Goal: Transaction & Acquisition: Purchase product/service

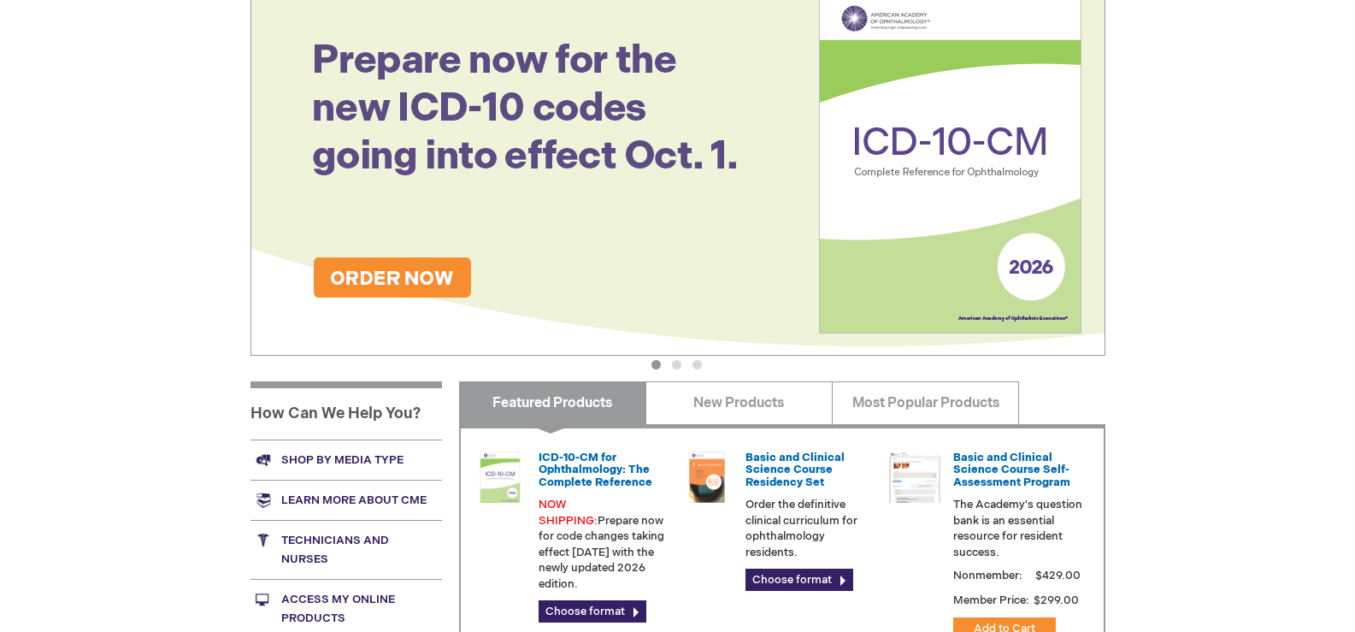
scroll to position [342, 0]
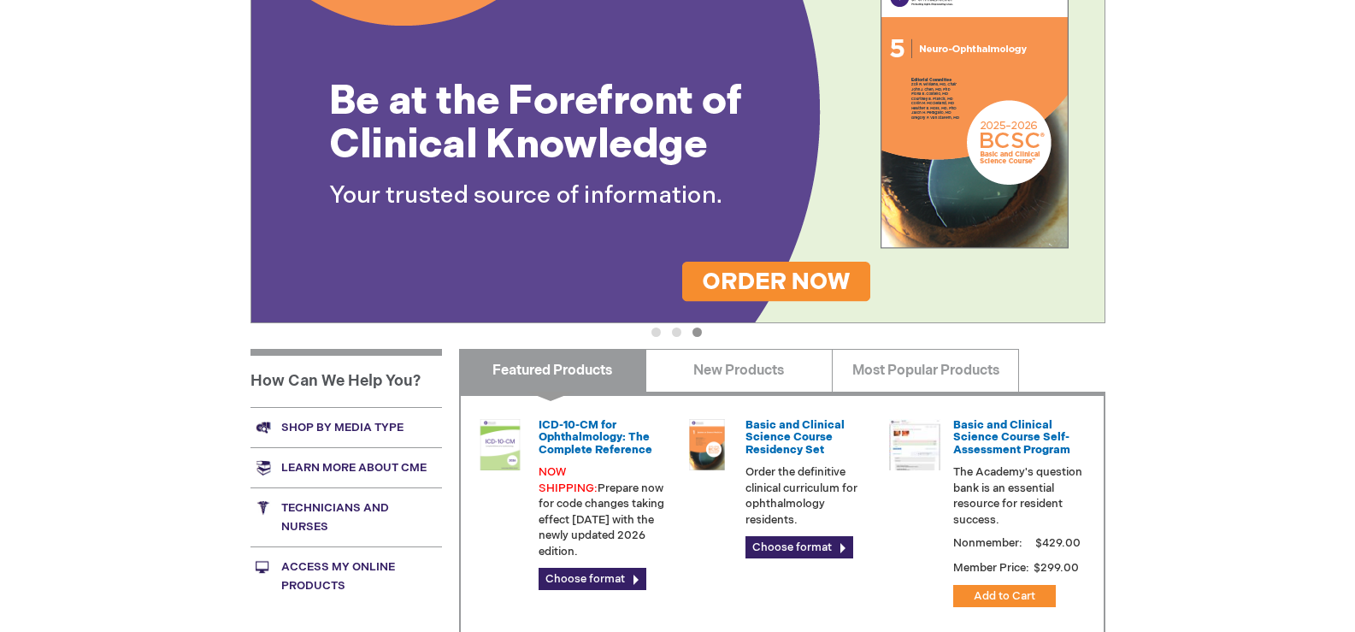
click at [789, 497] on p "Order the definitive clinical curriculum for ophthalmology residents." at bounding box center [810, 495] width 130 height 63
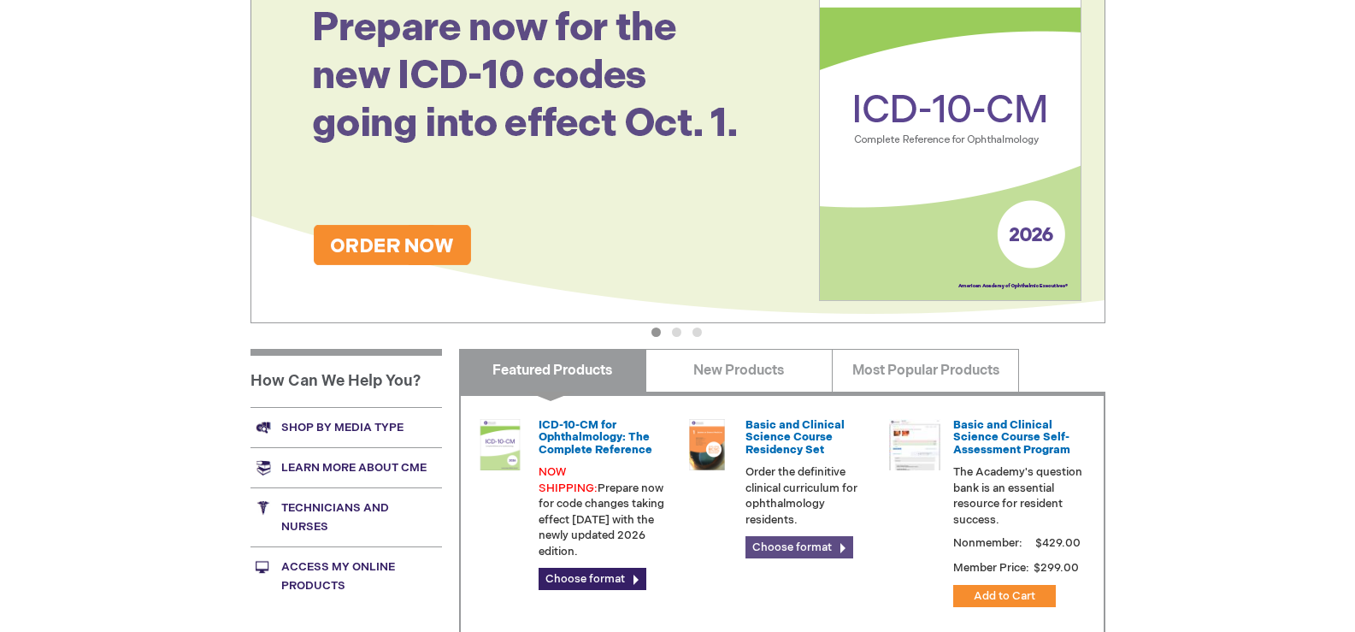
click at [793, 541] on link "Choose format" at bounding box center [799, 547] width 108 height 22
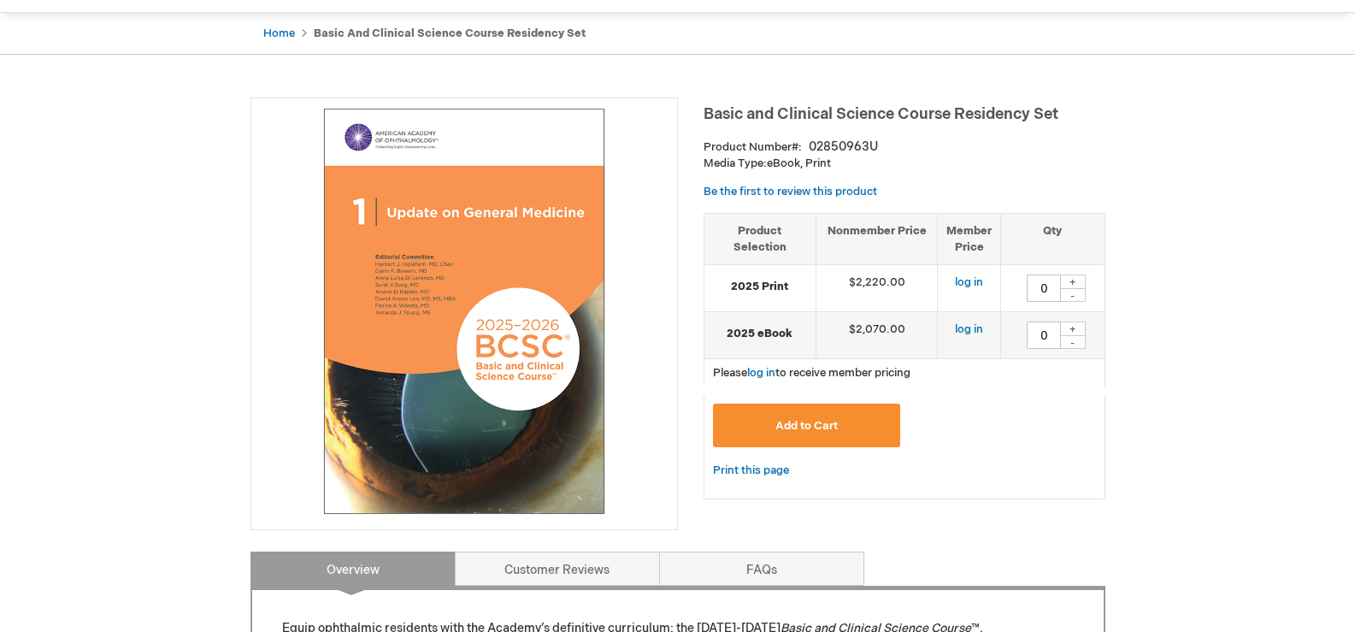
scroll to position [171, 0]
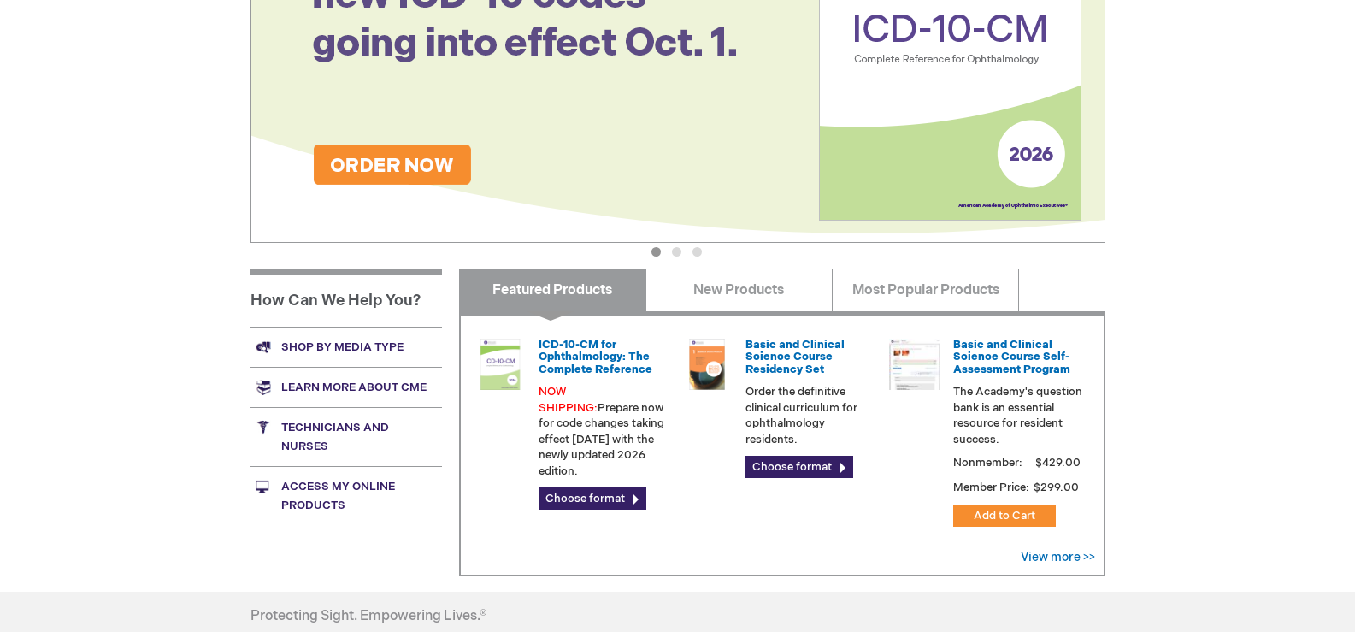
scroll to position [342, 0]
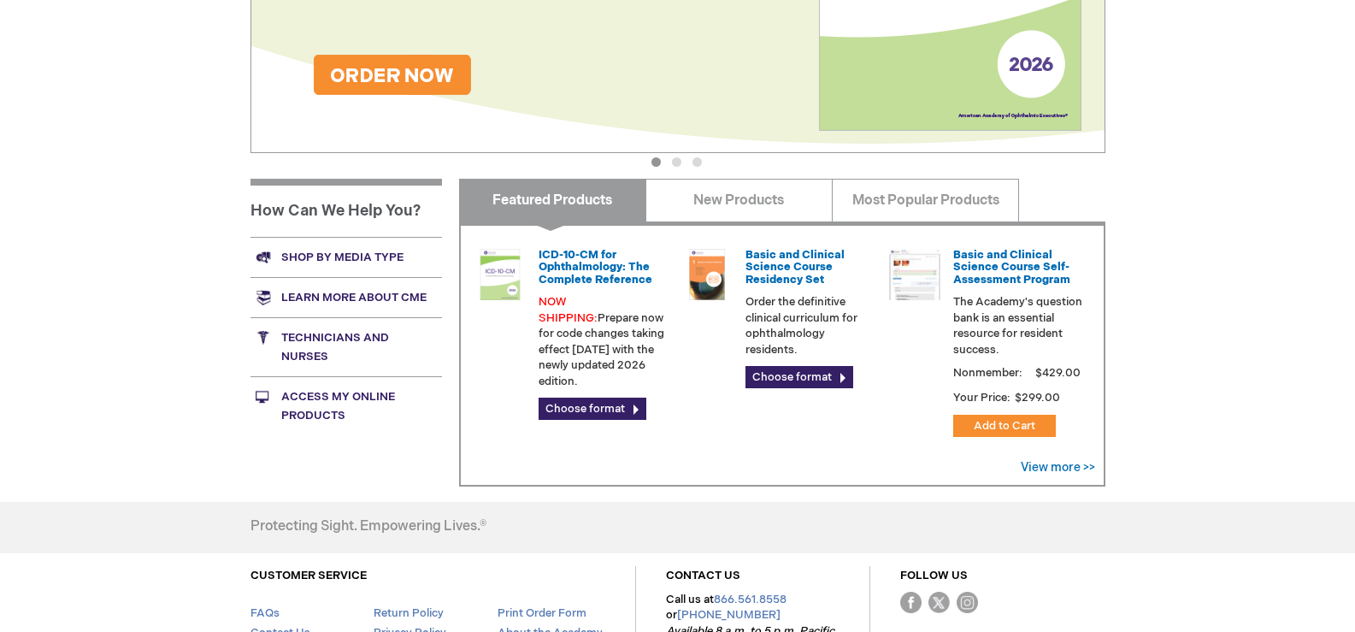
scroll to position [513, 0]
click at [804, 389] on li "Basic and Clinical Science Course Residency Set Order the definitive clinical c…" at bounding box center [779, 318] width 208 height 158
click at [806, 378] on link "Choose format" at bounding box center [799, 376] width 108 height 22
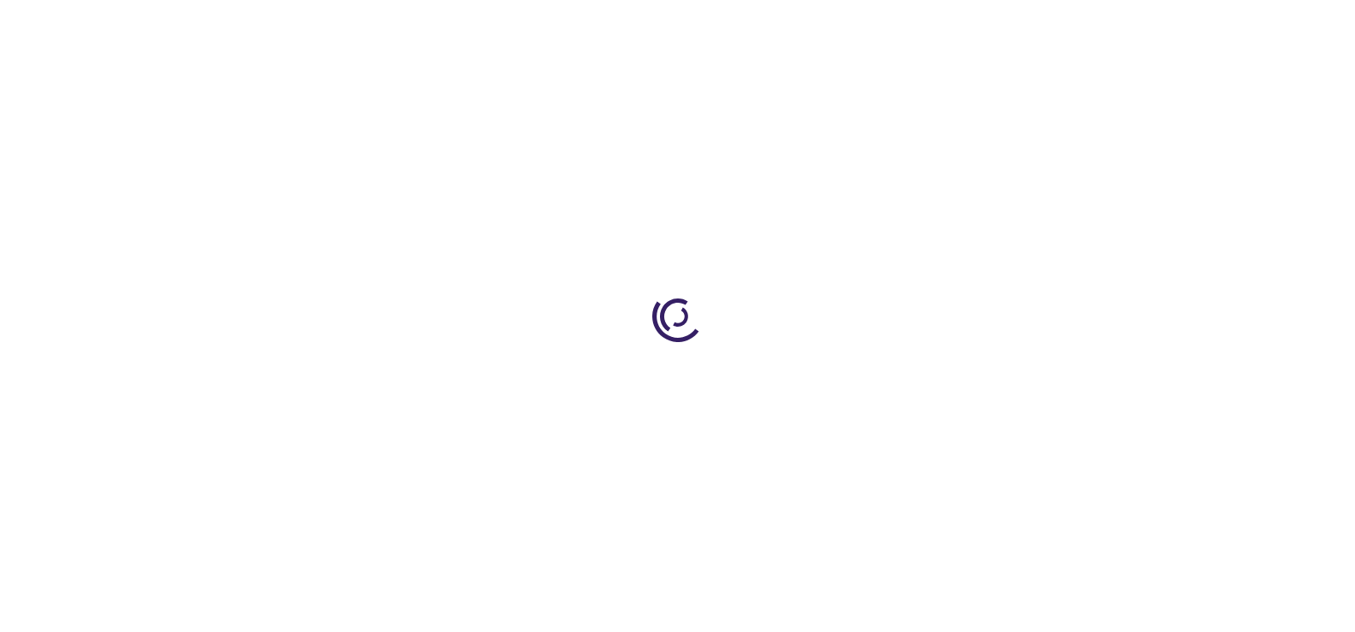
type input "0"
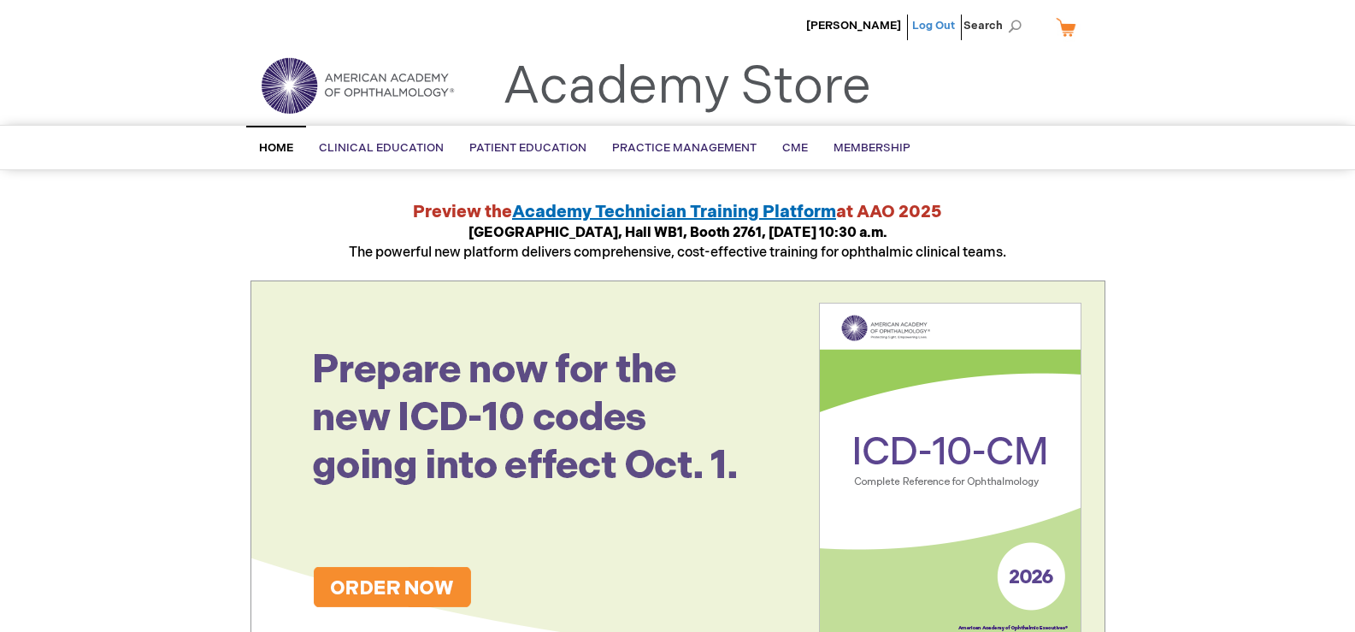
click at [934, 27] on link "Log Out" at bounding box center [933, 26] width 43 height 14
